Goal: Download file/media

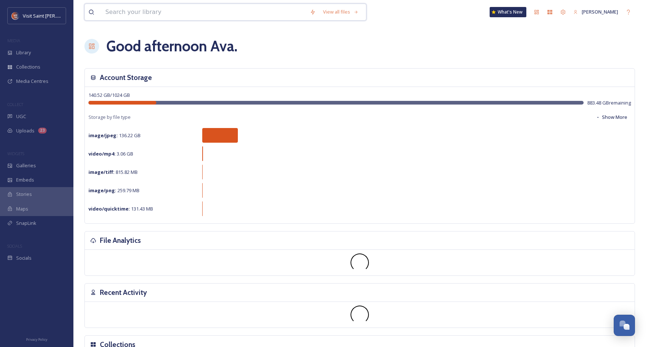
click at [196, 12] on input at bounding box center [204, 12] width 204 height 16
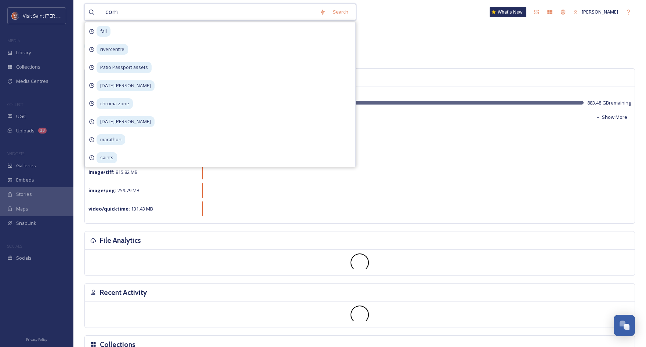
type input "como"
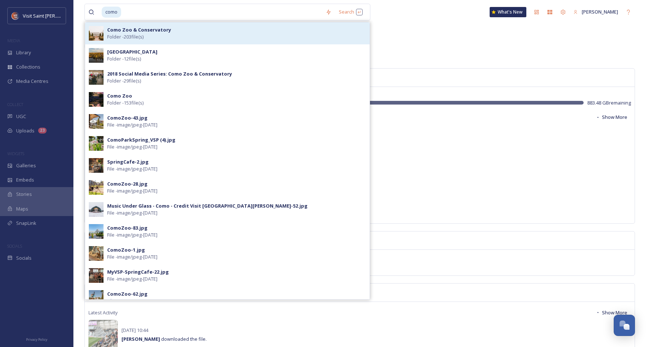
click at [185, 33] on div "Como Zoo & Conservatory Folder - 203 file(s)" at bounding box center [236, 33] width 259 height 14
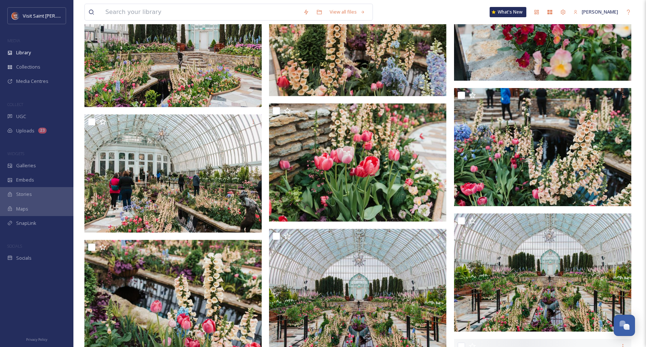
scroll to position [1284, 0]
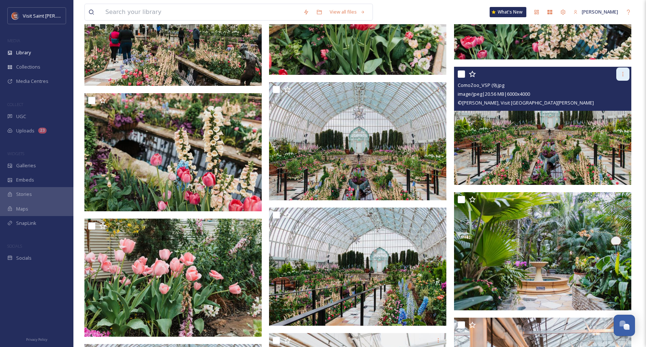
click at [625, 75] on icon at bounding box center [623, 74] width 6 height 6
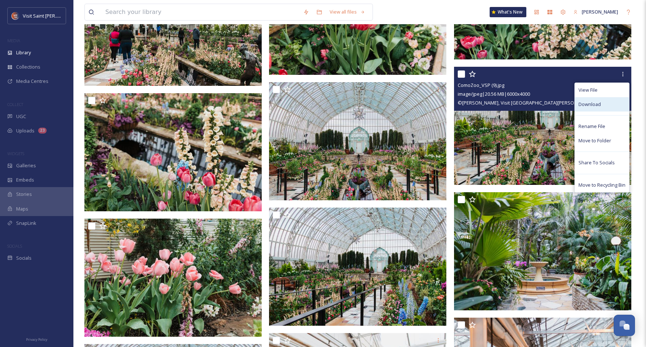
click at [589, 104] on span "Download" at bounding box center [589, 104] width 22 height 7
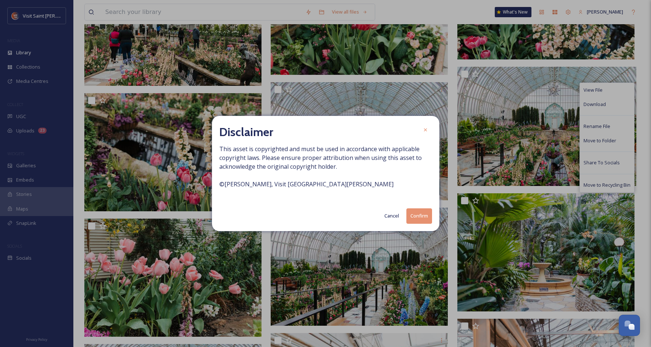
click at [418, 219] on button "Confirm" at bounding box center [420, 215] width 26 height 15
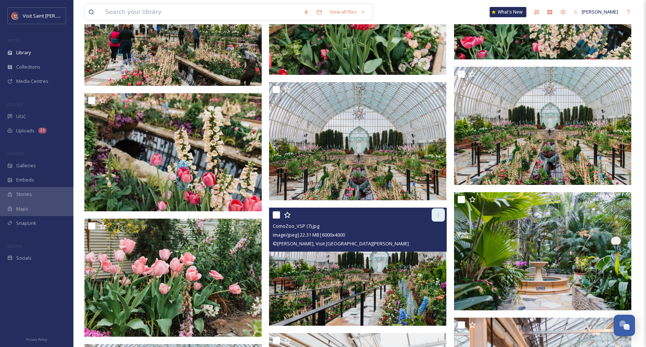
click at [440, 215] on icon at bounding box center [438, 215] width 6 height 6
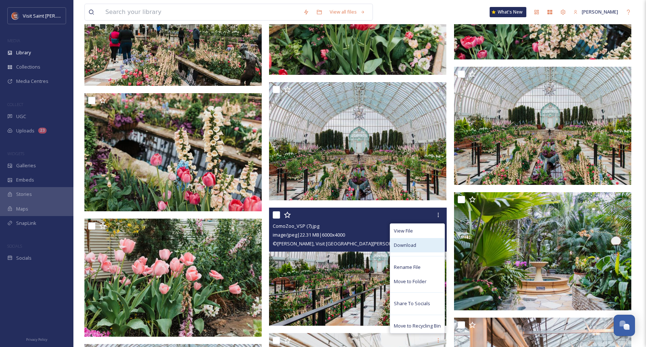
click at [418, 244] on div "Download" at bounding box center [417, 245] width 54 height 14
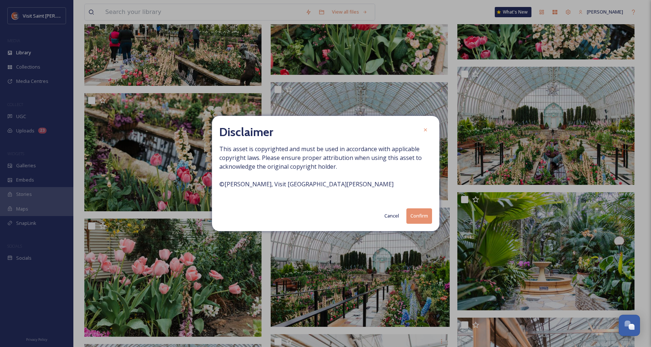
click at [420, 212] on button "Confirm" at bounding box center [420, 215] width 26 height 15
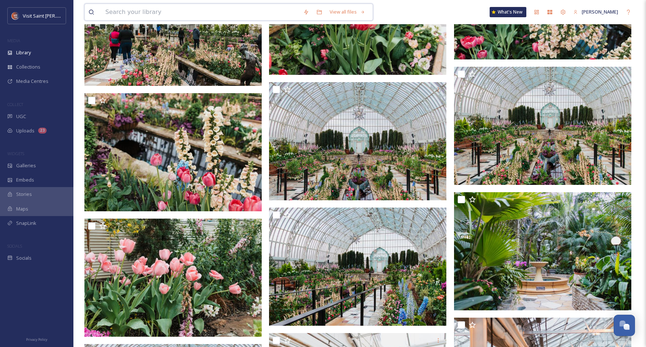
drag, startPoint x: 244, startPoint y: 13, endPoint x: 212, endPoint y: 12, distance: 31.6
click at [226, 12] on input at bounding box center [201, 12] width 198 height 16
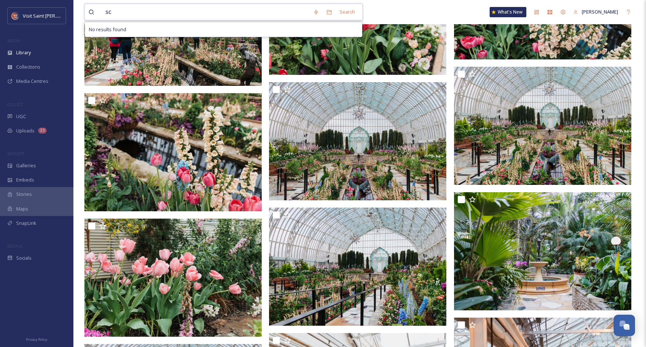
type input "s"
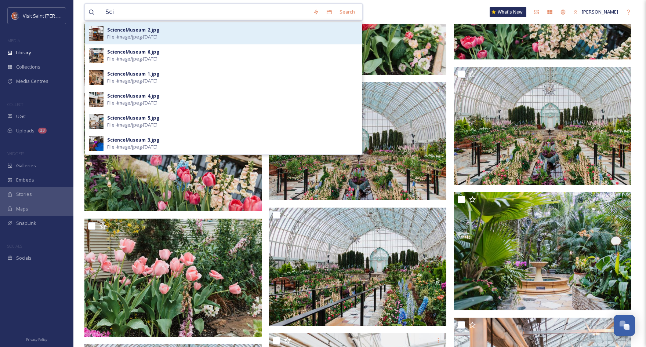
type input "Sci"
click at [157, 39] on span "File - image/jpeg - [DATE]" at bounding box center [132, 36] width 50 height 7
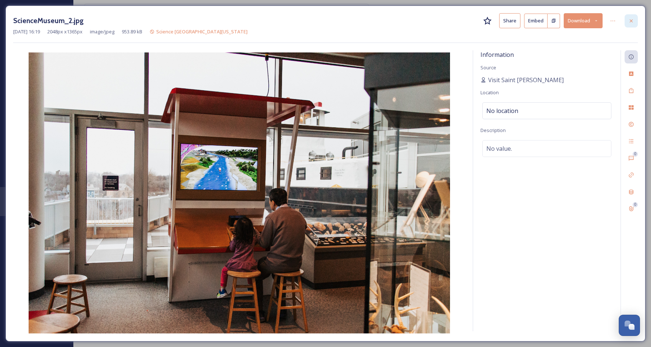
click at [631, 21] on icon at bounding box center [631, 20] width 3 height 3
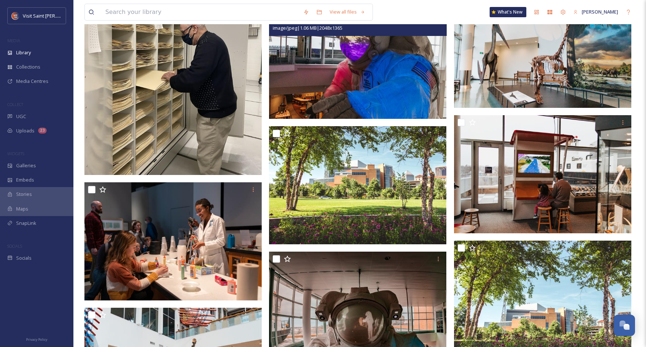
scroll to position [1688, 0]
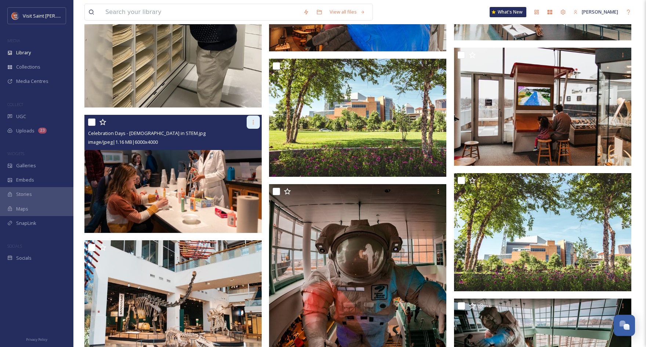
click at [252, 120] on icon at bounding box center [253, 122] width 6 height 6
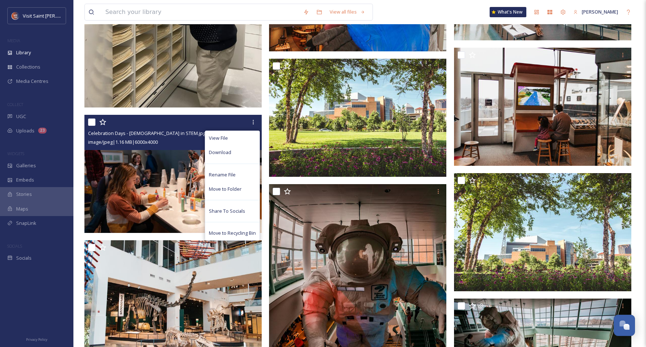
click at [243, 153] on div "Download" at bounding box center [232, 152] width 54 height 14
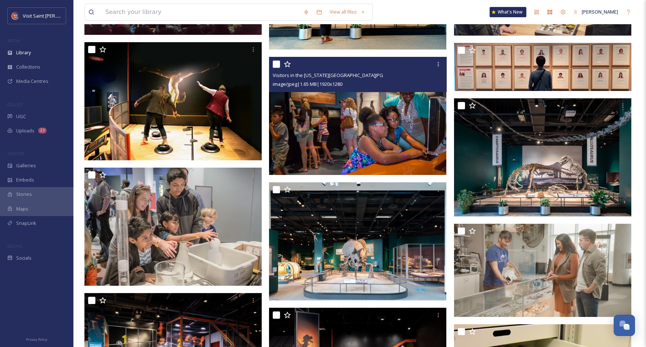
scroll to position [37, 0]
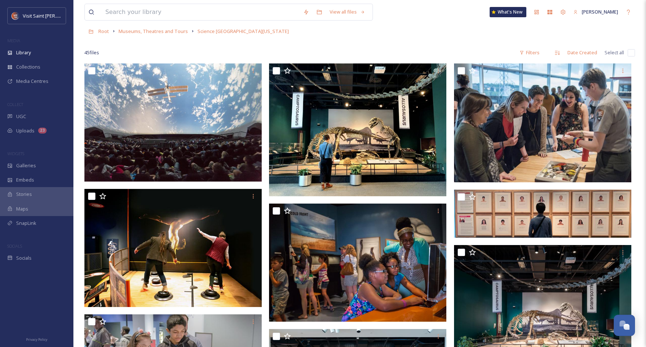
click at [423, 24] on div "Root Museums, Theatres and Tours Science [GEOGRAPHIC_DATA][US_STATE]" at bounding box center [359, 31] width 550 height 14
drag, startPoint x: 438, startPoint y: 45, endPoint x: 485, endPoint y: 58, distance: 48.4
click at [438, 45] on div at bounding box center [359, 41] width 550 height 7
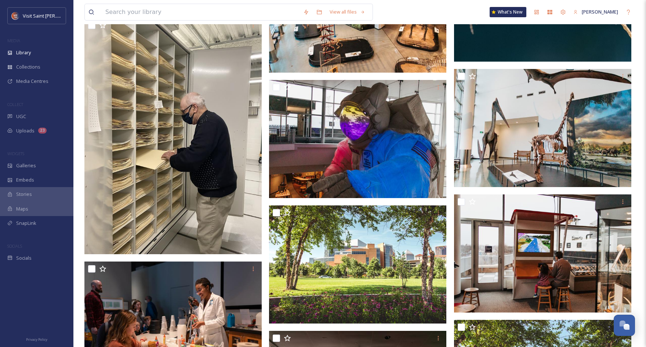
scroll to position [1651, 0]
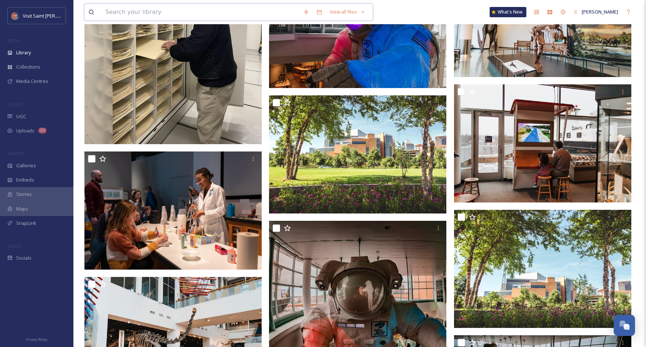
click at [217, 9] on input at bounding box center [201, 12] width 198 height 16
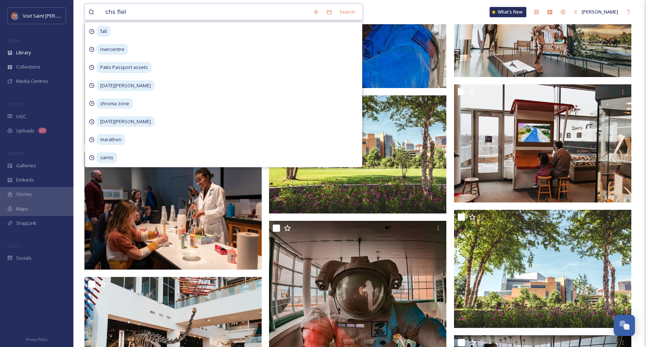
type input "chs field"
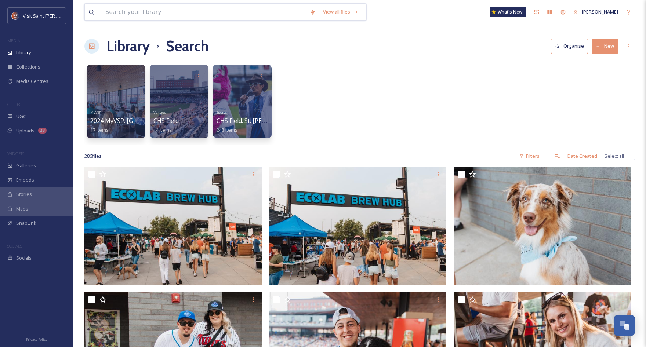
click at [136, 15] on input at bounding box center [204, 12] width 204 height 16
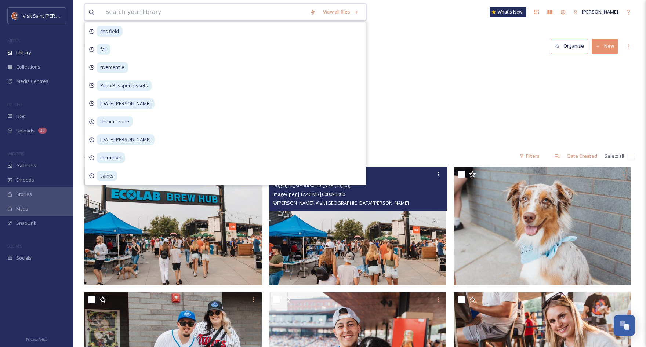
scroll to position [147, 0]
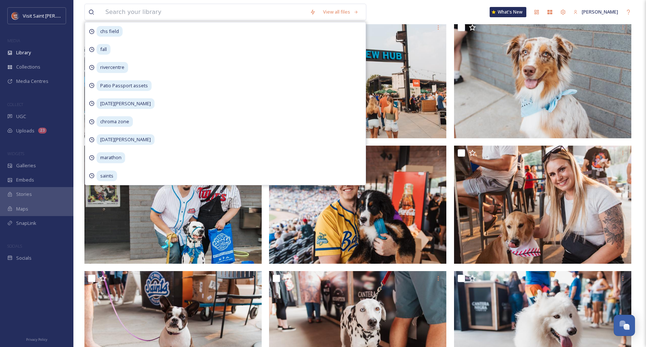
click at [437, 14] on div "View all files chs field fall rivercentre Patio Passport assets [DATE][PERSON_N…" at bounding box center [359, 12] width 550 height 24
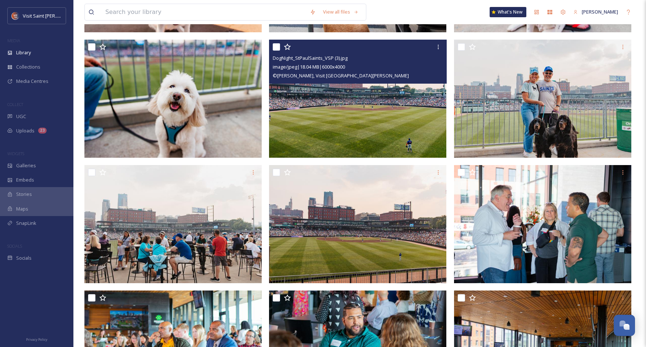
scroll to position [587, 0]
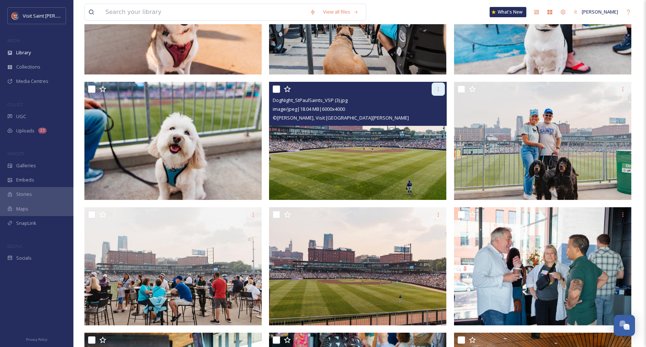
click at [440, 90] on icon at bounding box center [438, 89] width 6 height 6
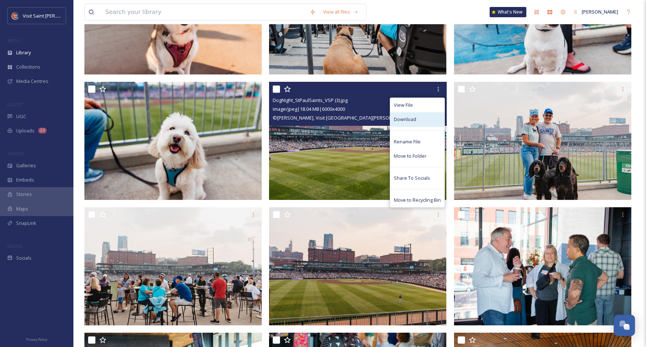
click at [425, 122] on div "Download" at bounding box center [417, 119] width 54 height 14
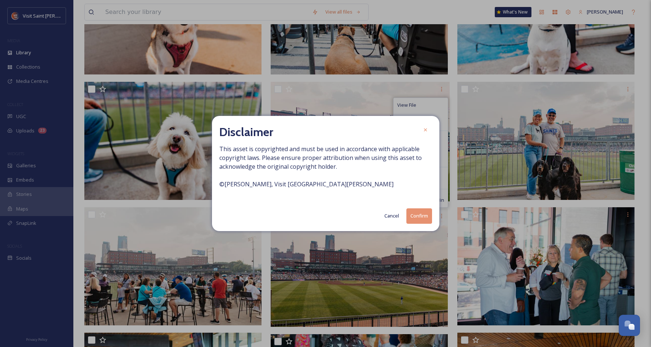
click at [428, 212] on button "Confirm" at bounding box center [420, 215] width 26 height 15
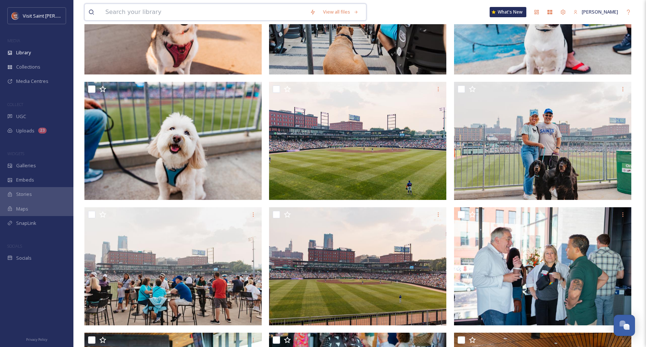
click at [255, 16] on input at bounding box center [204, 12] width 204 height 16
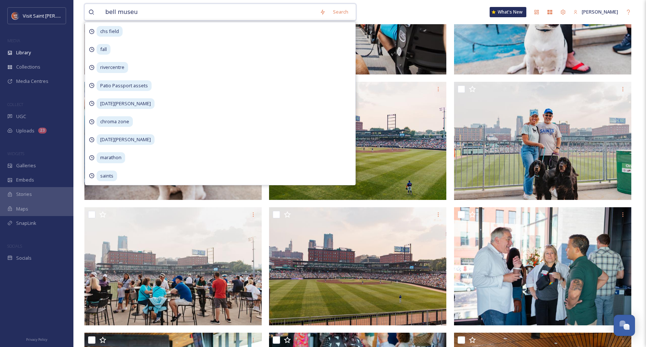
type input "bell museum"
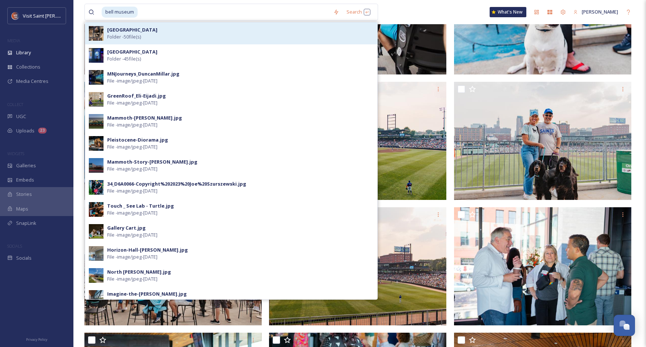
click at [156, 32] on div "Bell Museum Folder - 50 file(s)" at bounding box center [240, 33] width 266 height 14
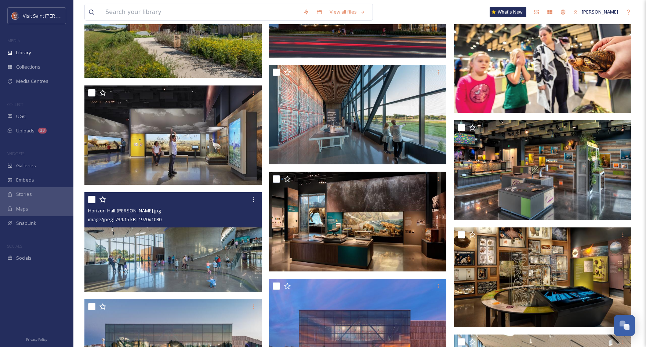
scroll to position [585, 0]
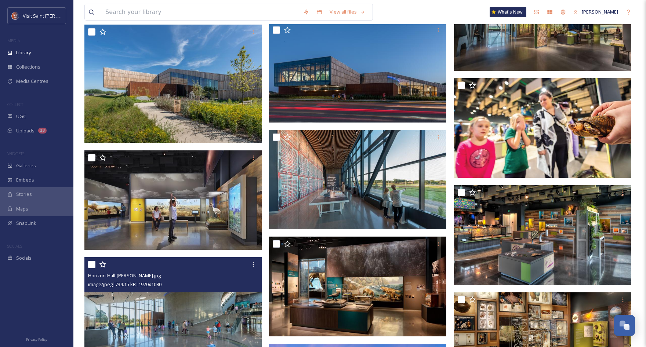
click at [230, 319] on img at bounding box center [172, 307] width 177 height 100
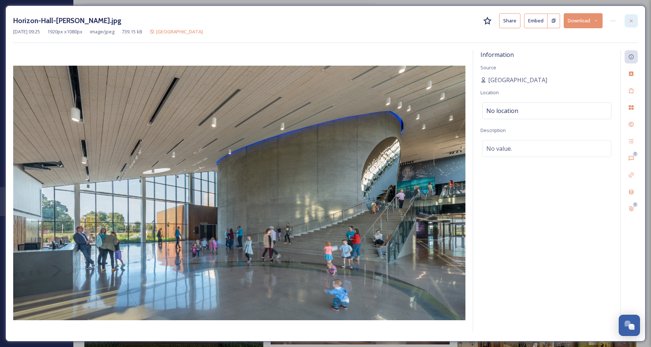
click at [629, 14] on div at bounding box center [631, 20] width 13 height 13
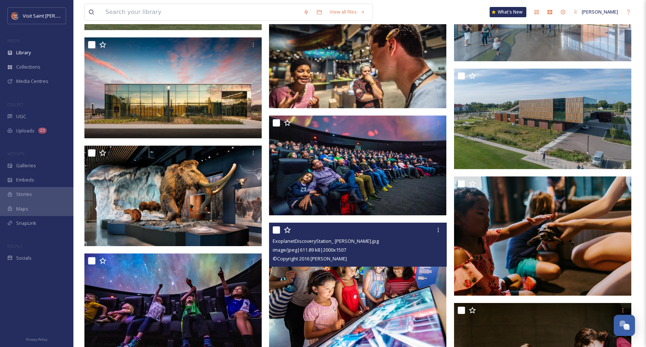
scroll to position [1137, 0]
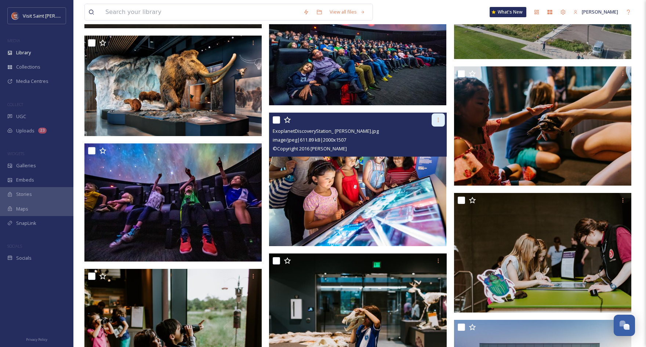
click at [438, 123] on div at bounding box center [437, 119] width 13 height 13
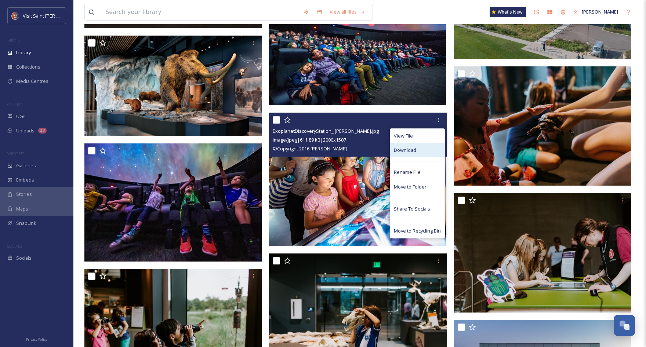
click at [418, 149] on div "Download" at bounding box center [417, 150] width 54 height 14
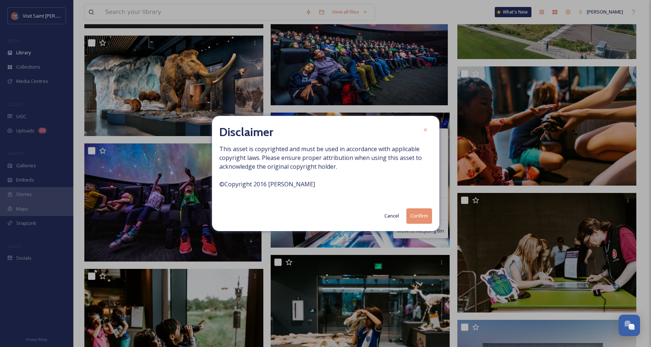
click at [414, 216] on button "Confirm" at bounding box center [420, 215] width 26 height 15
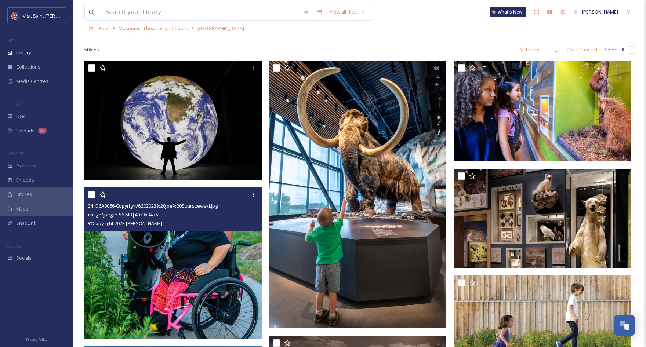
scroll to position [37, 0]
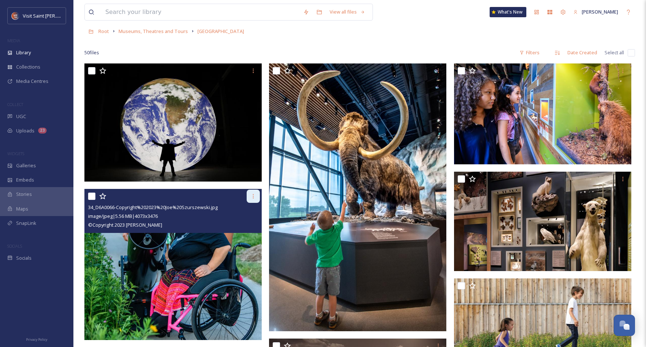
click at [251, 198] on icon at bounding box center [253, 196] width 6 height 6
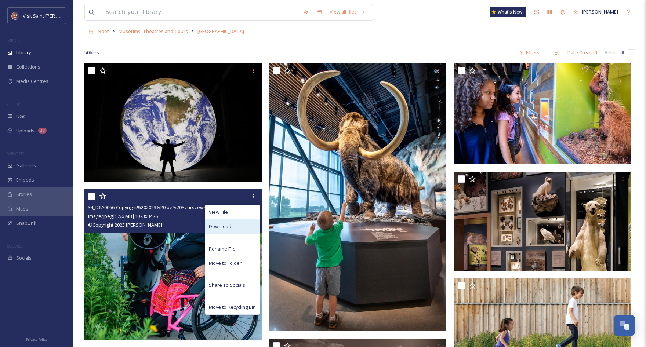
click at [240, 226] on div "Download" at bounding box center [232, 226] width 54 height 14
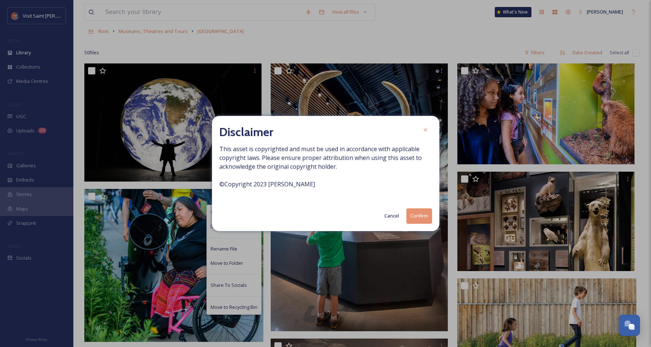
click at [412, 215] on button "Confirm" at bounding box center [420, 215] width 26 height 15
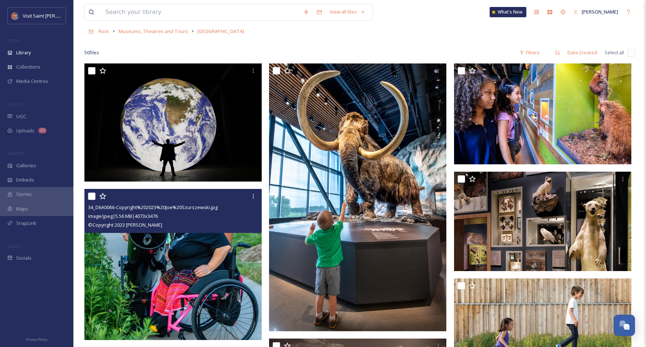
click at [149, 266] on img at bounding box center [172, 264] width 177 height 151
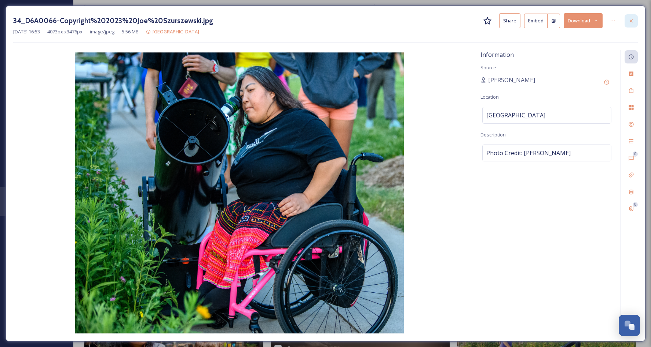
click at [631, 22] on icon at bounding box center [631, 21] width 6 height 6
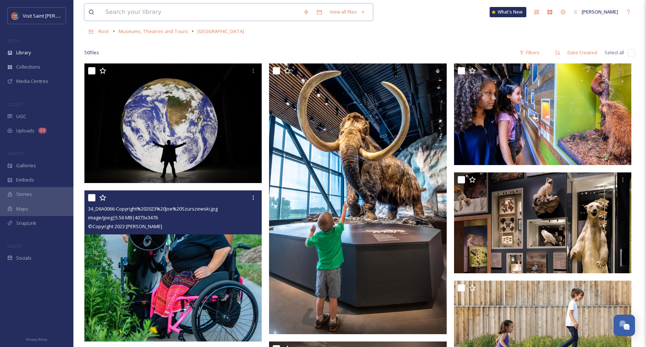
click at [197, 6] on input at bounding box center [201, 12] width 198 height 16
type input "farmer"
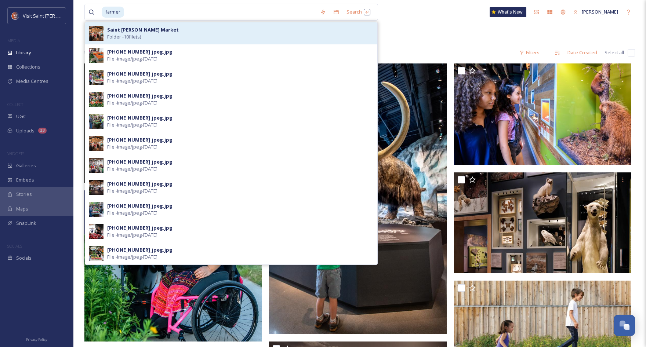
click at [169, 39] on div "Saint [PERSON_NAME] Market Folder - 10 file(s)" at bounding box center [240, 33] width 266 height 14
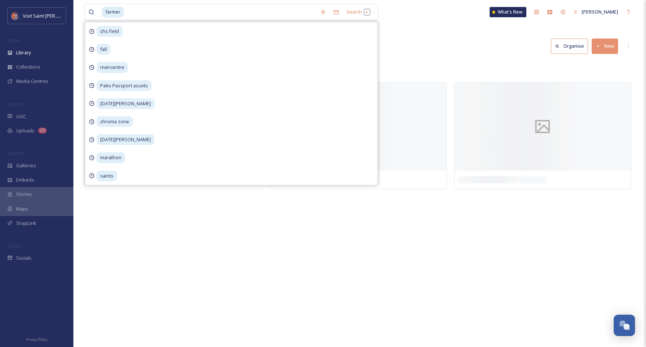
click at [433, 31] on div "farmer Search chs field fall rivercentre Patio Passport assets [DATE][PERSON_NA…" at bounding box center [359, 173] width 572 height 347
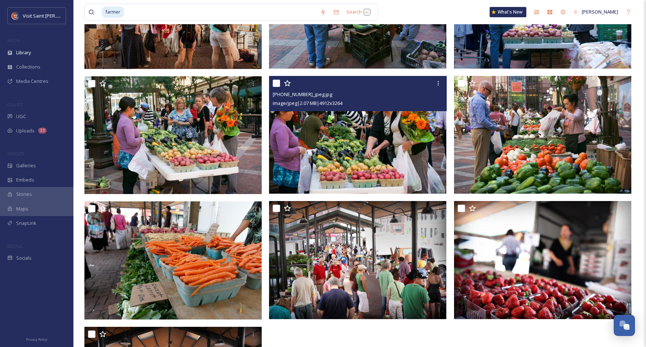
scroll to position [183, 0]
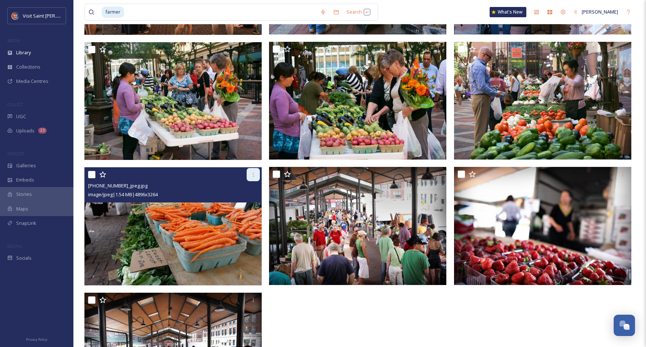
click at [252, 174] on icon at bounding box center [253, 175] width 6 height 6
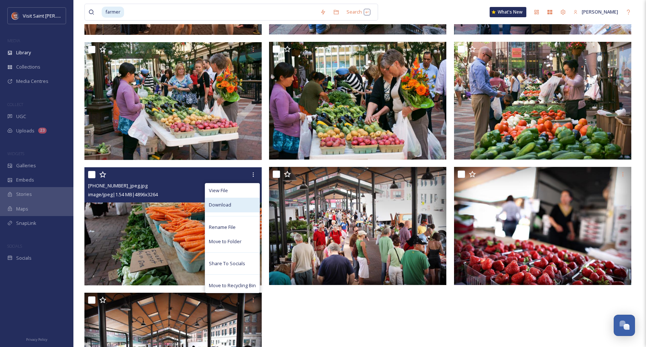
click at [236, 201] on div "Download" at bounding box center [232, 205] width 54 height 14
